Goal: Information Seeking & Learning: Learn about a topic

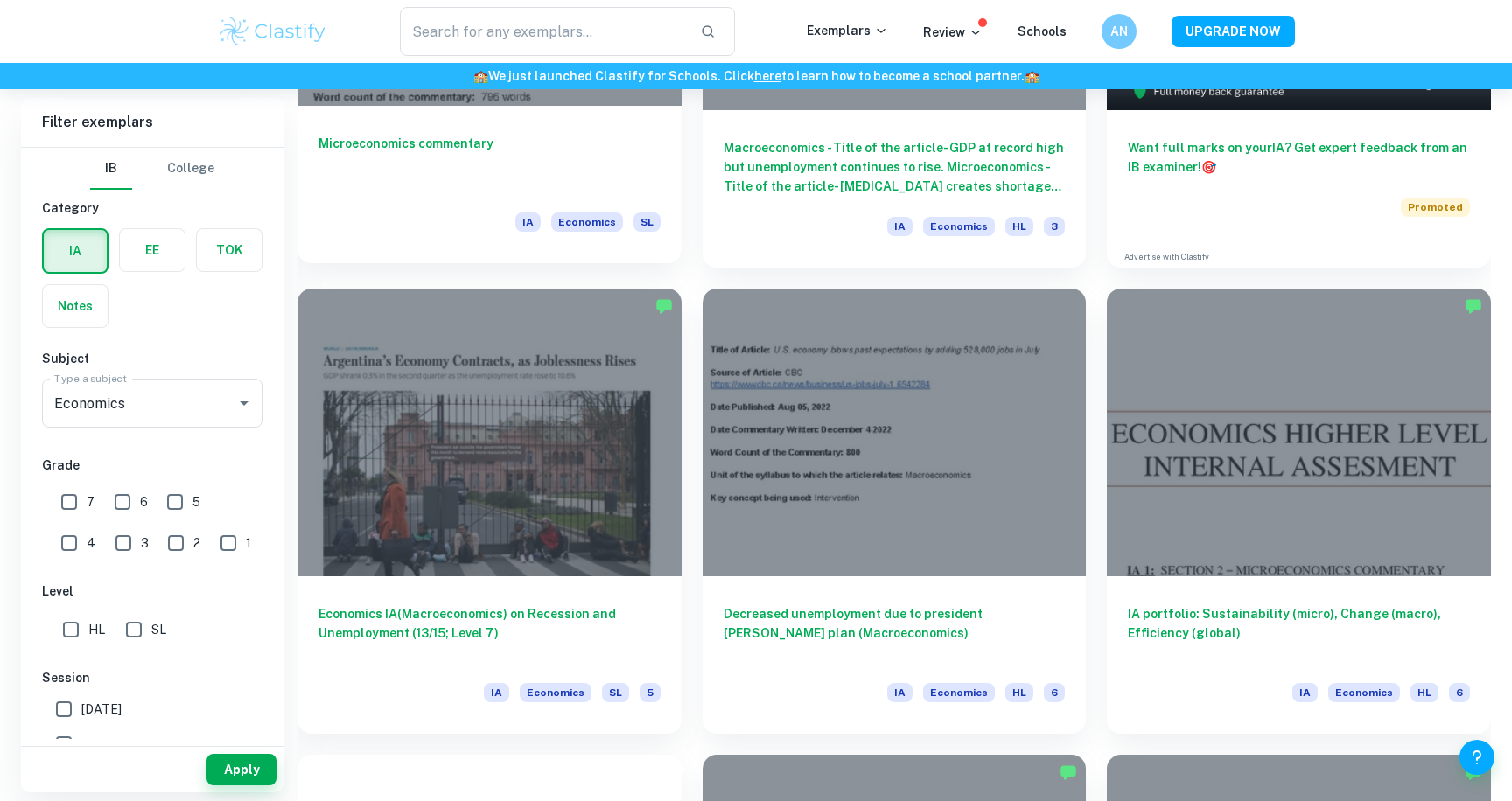
scroll to position [774, 0]
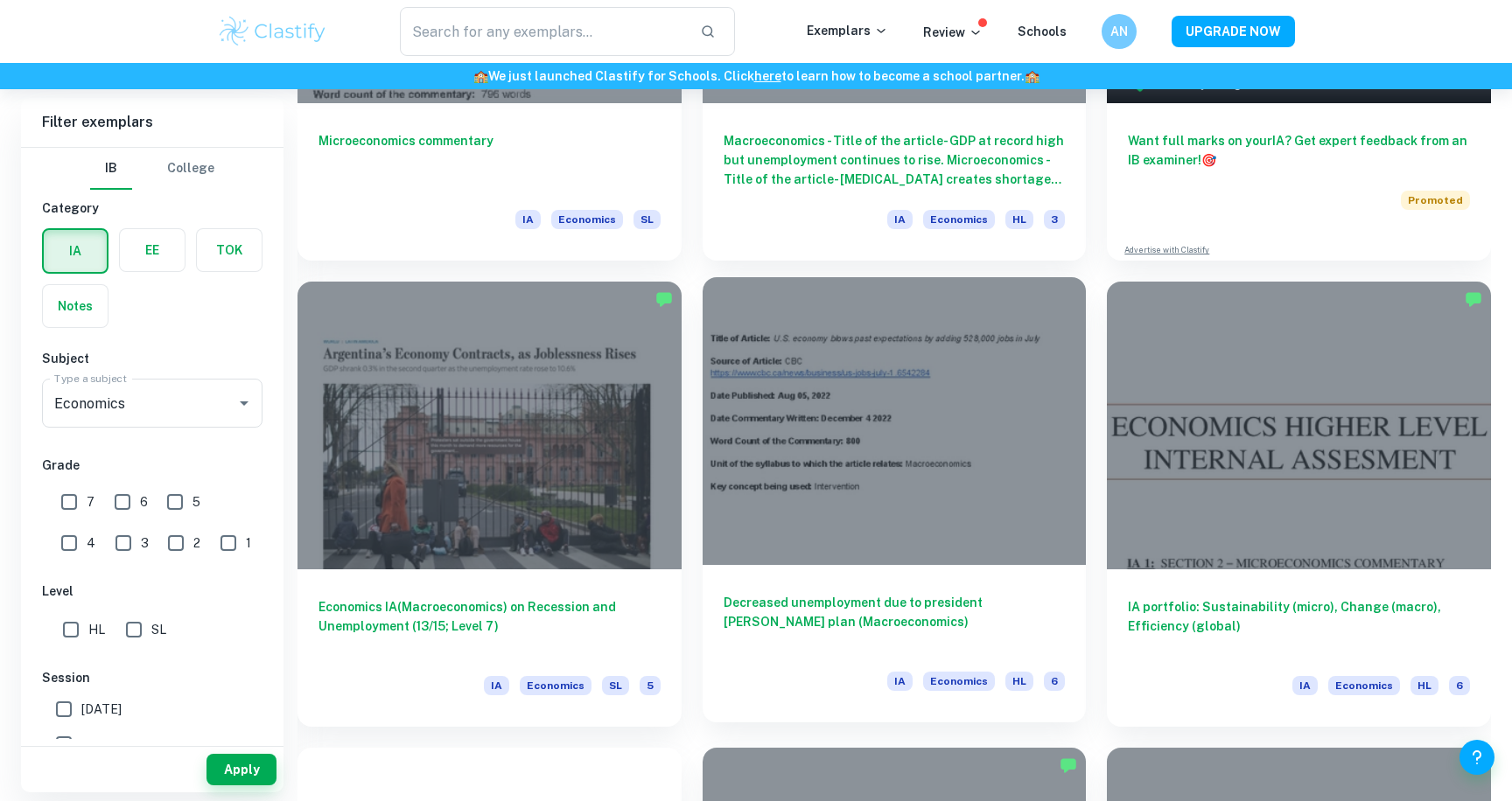
click at [870, 573] on div "Decreased unemployment due to president [PERSON_NAME] plan (Macroeconomics) IA …" at bounding box center [895, 644] width 384 height 157
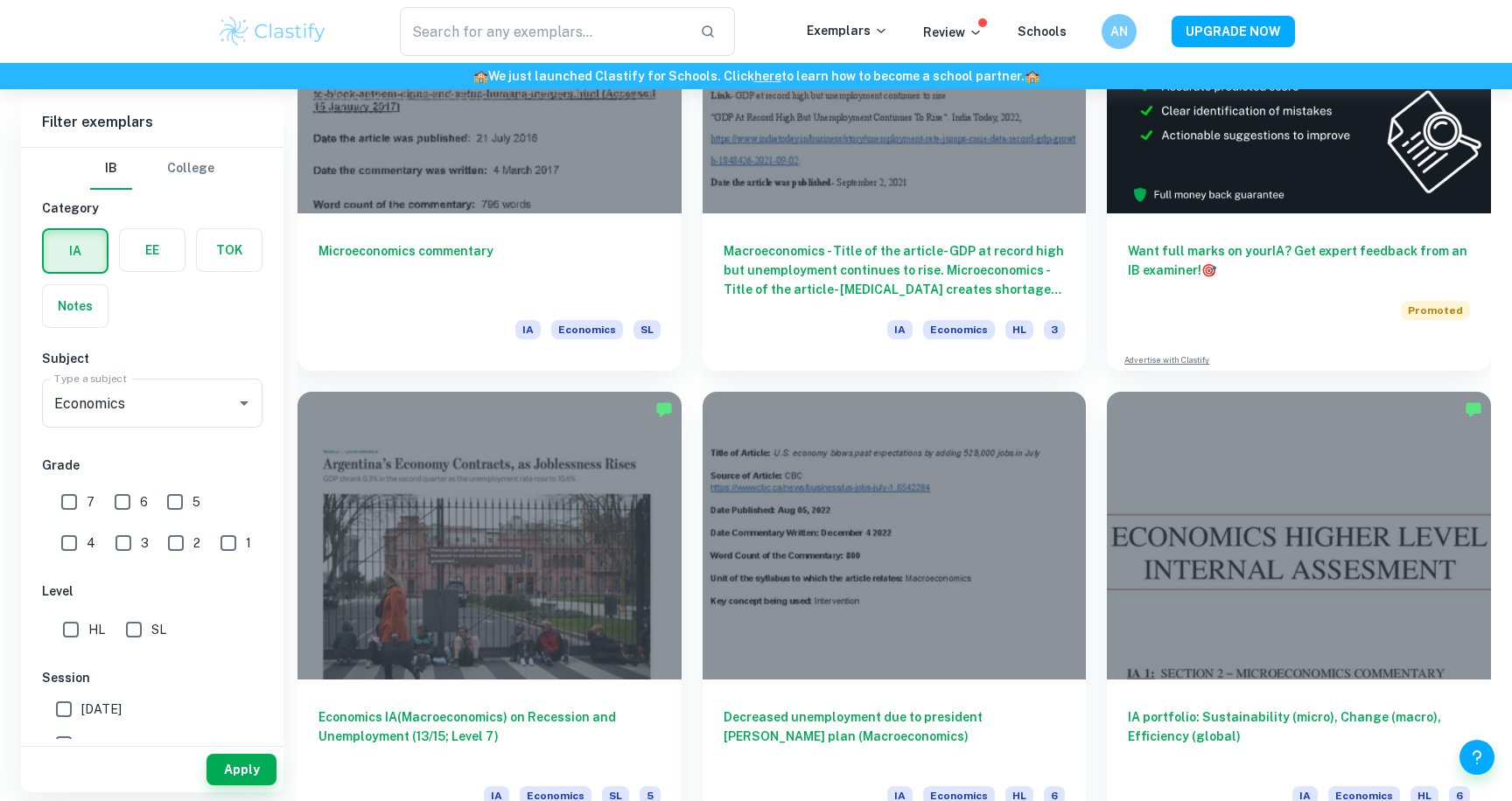
scroll to position [666, 0]
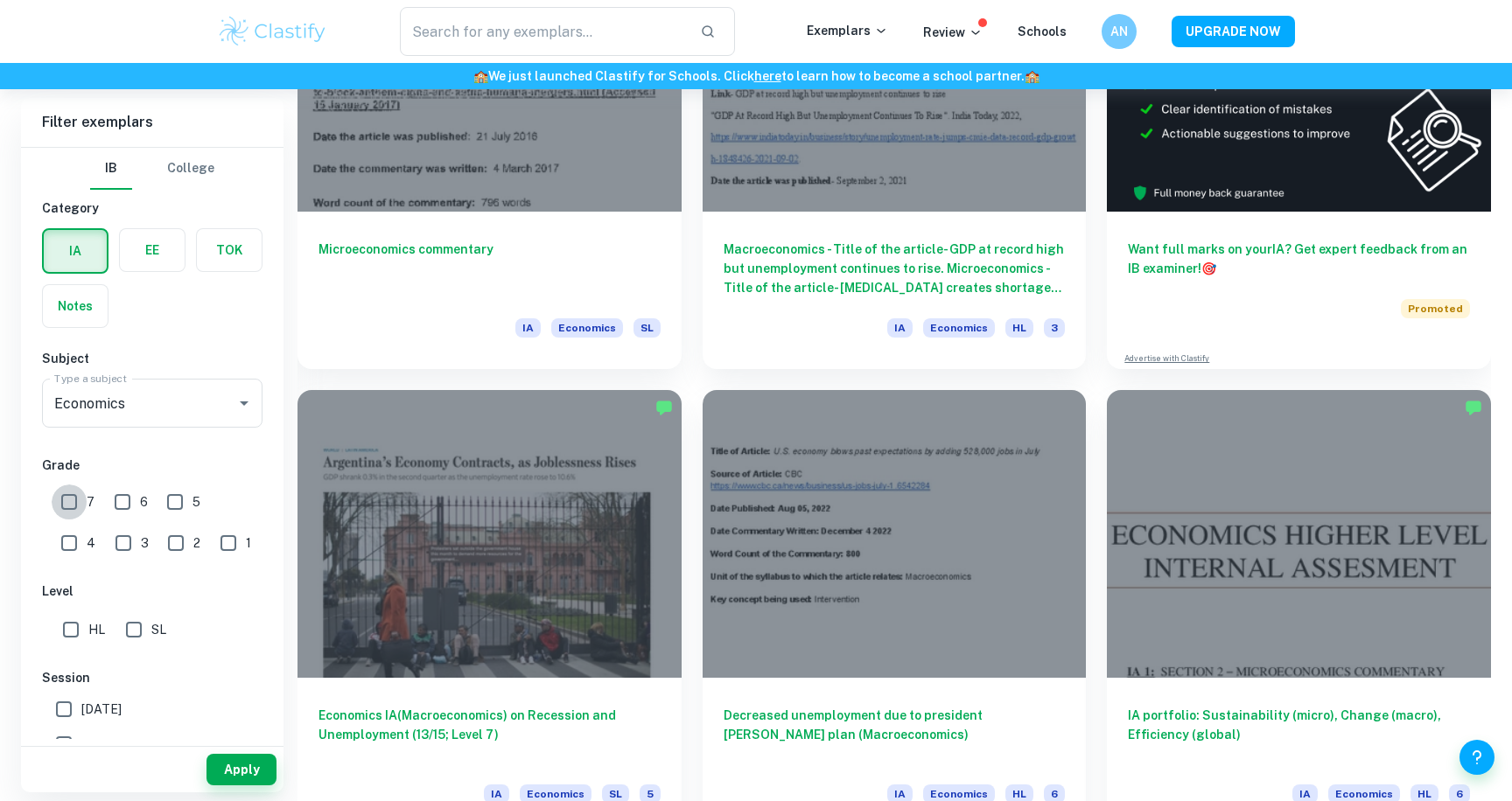
click at [84, 505] on input "7" at bounding box center [69, 501] width 35 height 35
checkbox input "true"
click at [222, 777] on button "Apply" at bounding box center [241, 769] width 70 height 32
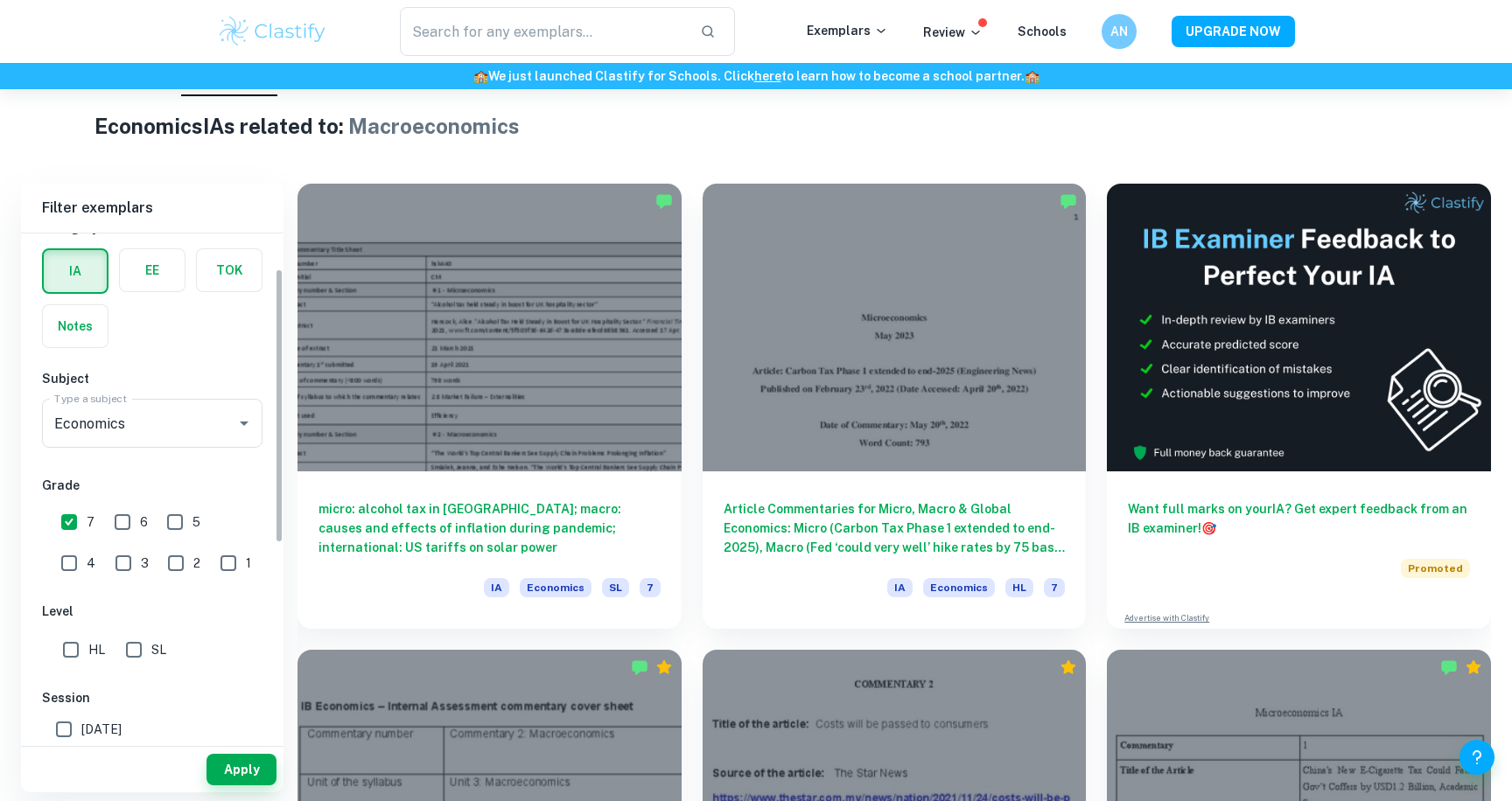
scroll to position [81, 0]
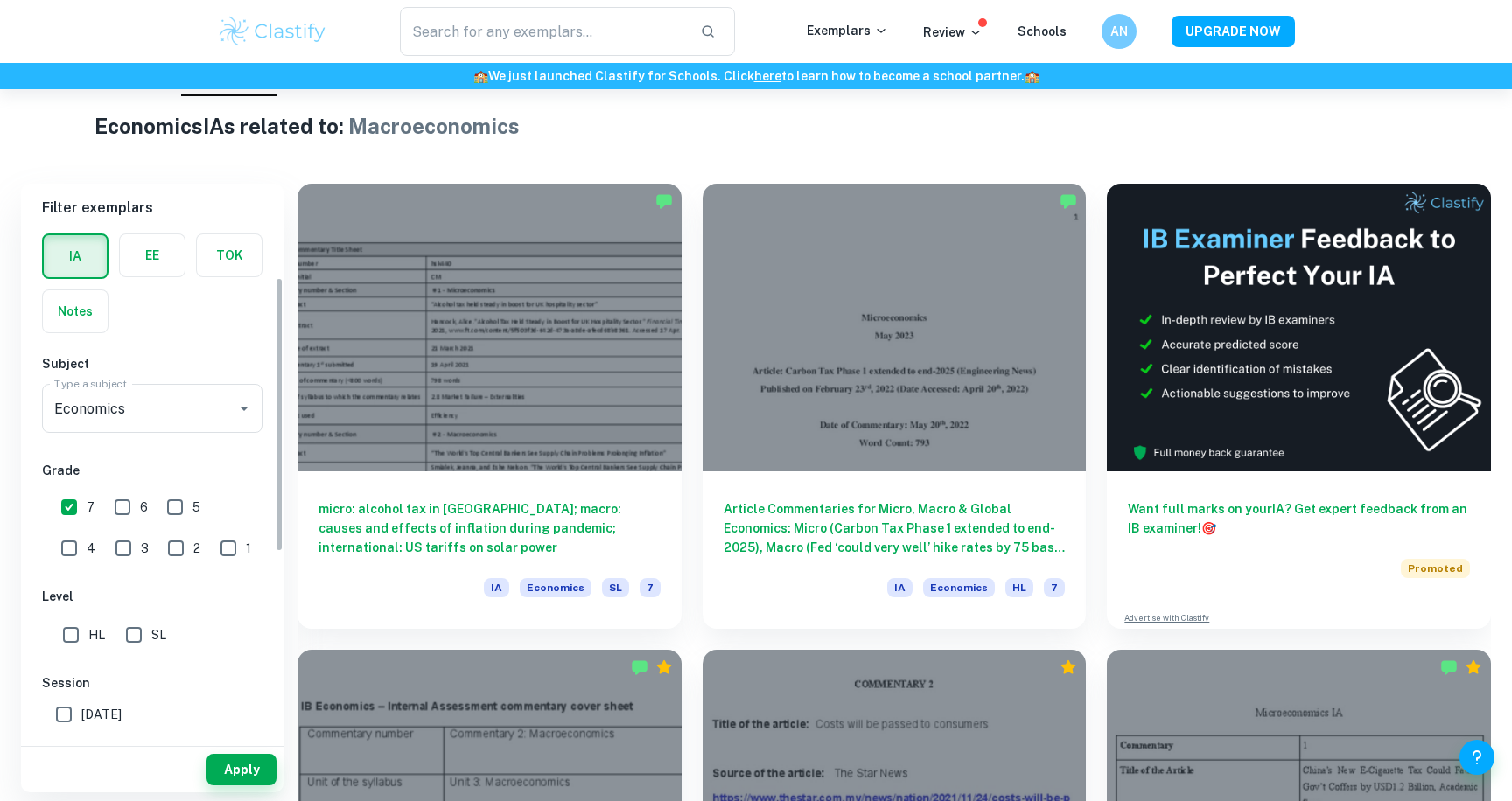
click at [68, 641] on input "HL" at bounding box center [71, 634] width 35 height 35
checkbox input "true"
click at [213, 769] on button "Apply" at bounding box center [241, 769] width 70 height 32
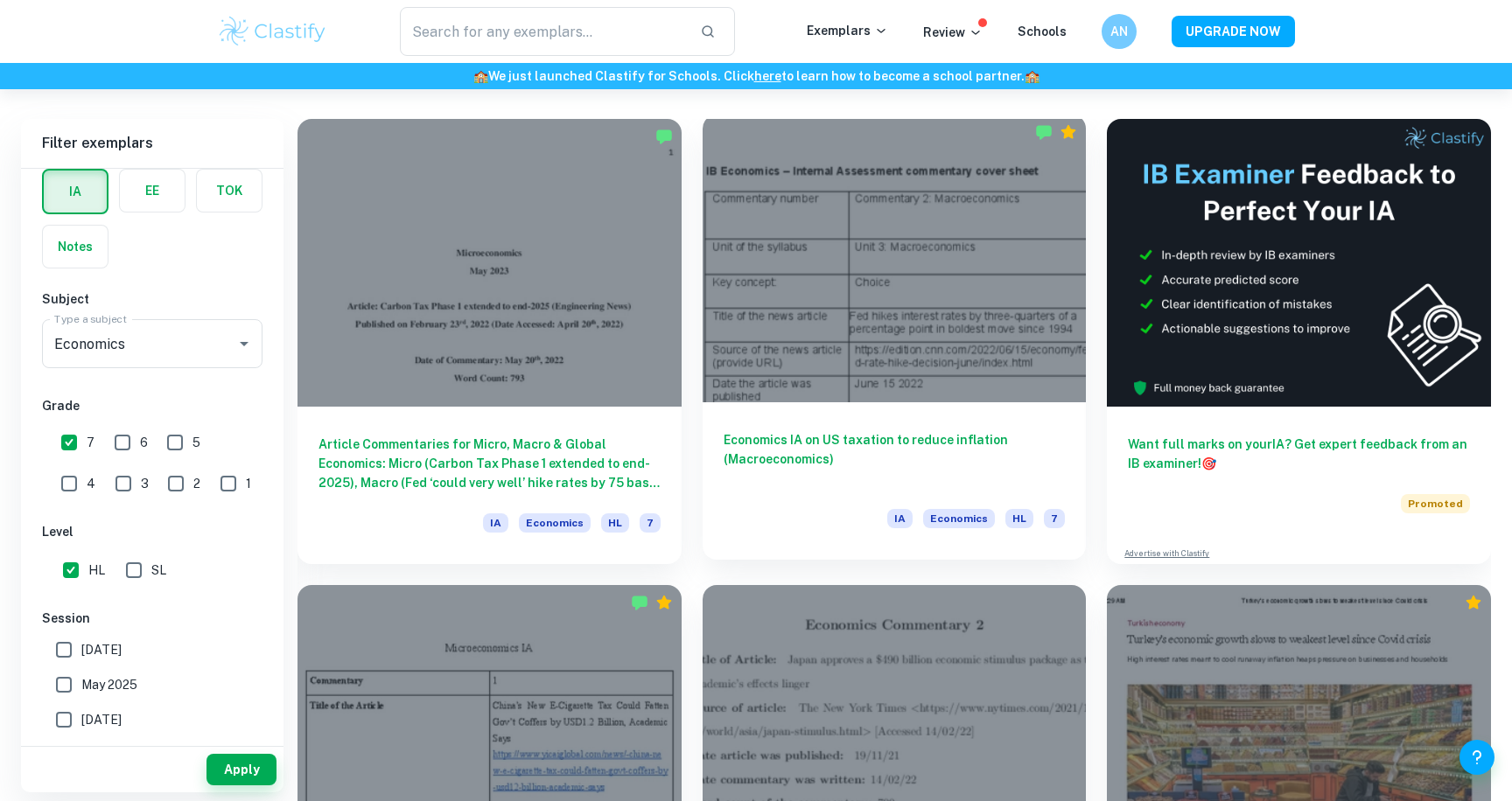
scroll to position [472, 0]
click at [783, 284] on div at bounding box center [895, 258] width 384 height 288
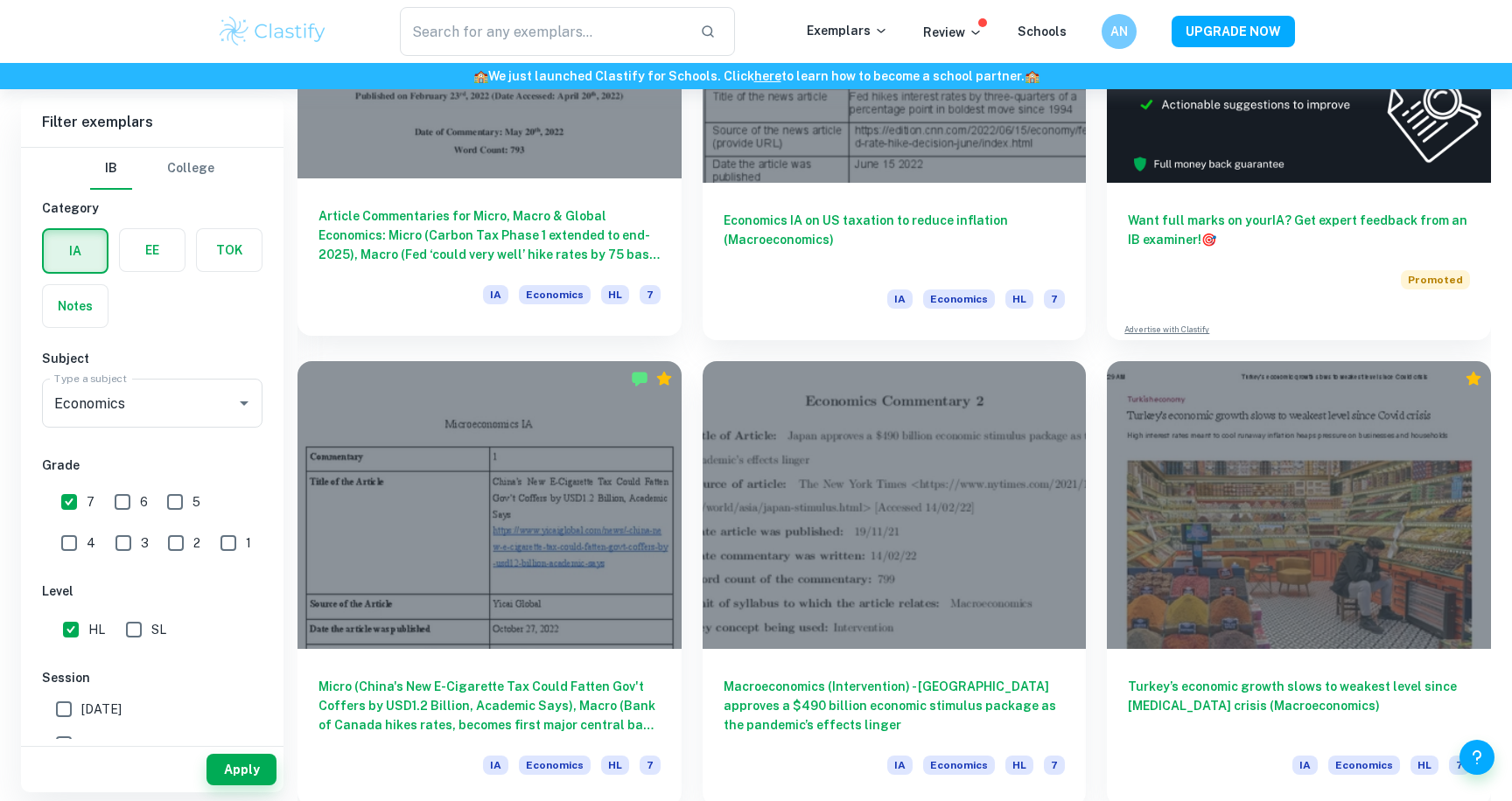
scroll to position [695, 0]
